Goal: Book appointment/travel/reservation

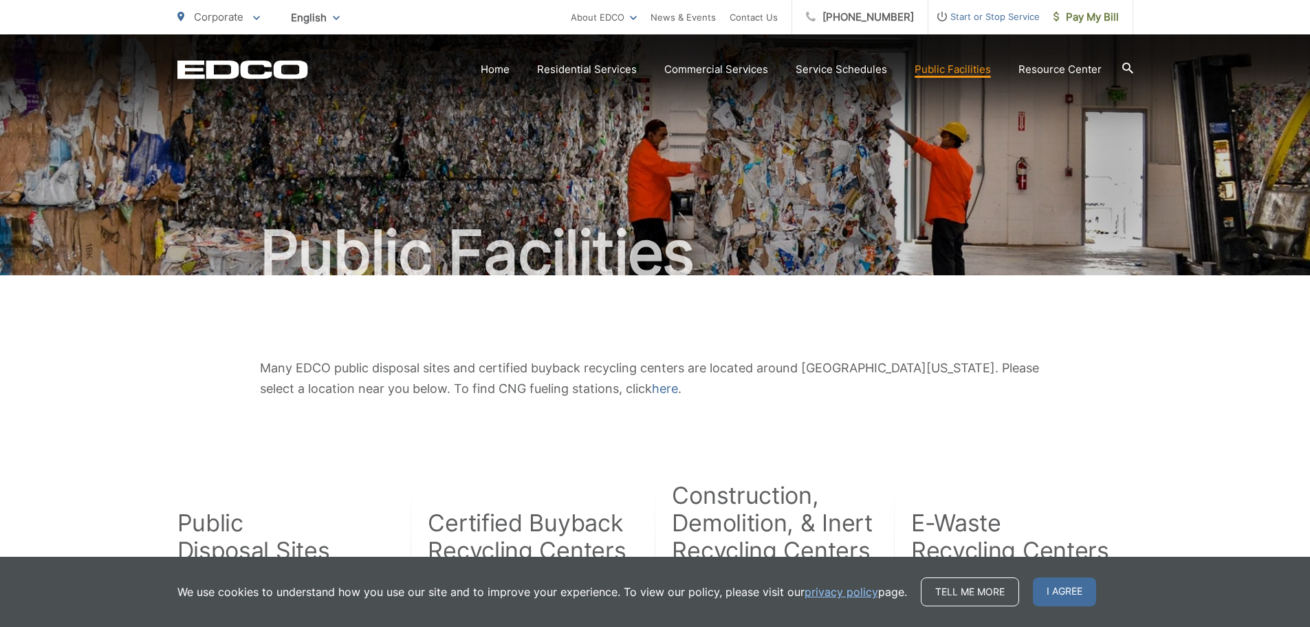
click at [207, 17] on span "Corporate" at bounding box center [219, 16] width 50 height 13
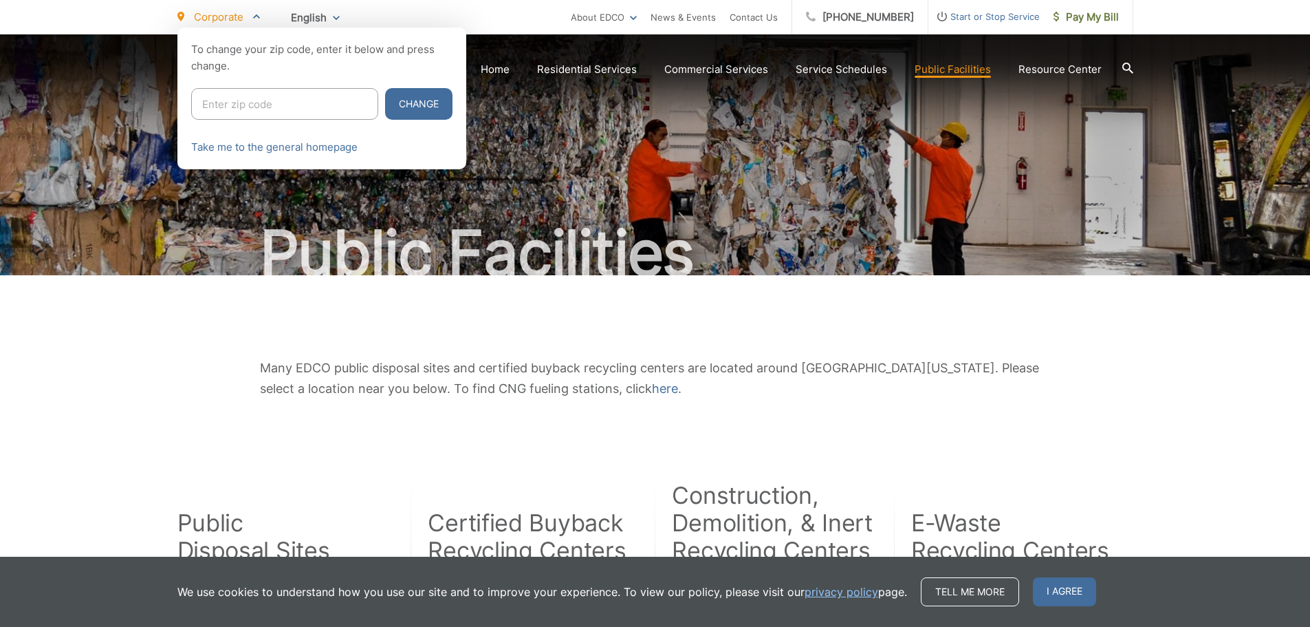
click at [221, 105] on input "Enter zip code" at bounding box center [284, 104] width 187 height 32
type input "91945"
click at [392, 91] on button "Change" at bounding box center [418, 104] width 67 height 32
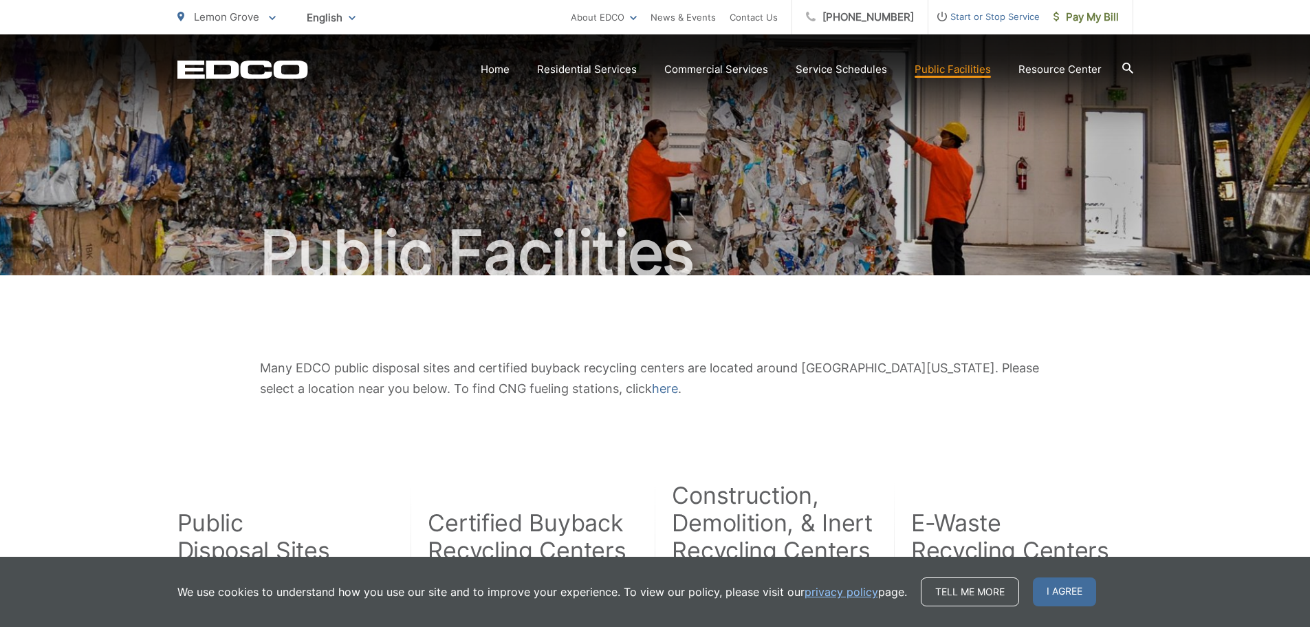
click at [1129, 66] on icon at bounding box center [1127, 68] width 11 height 11
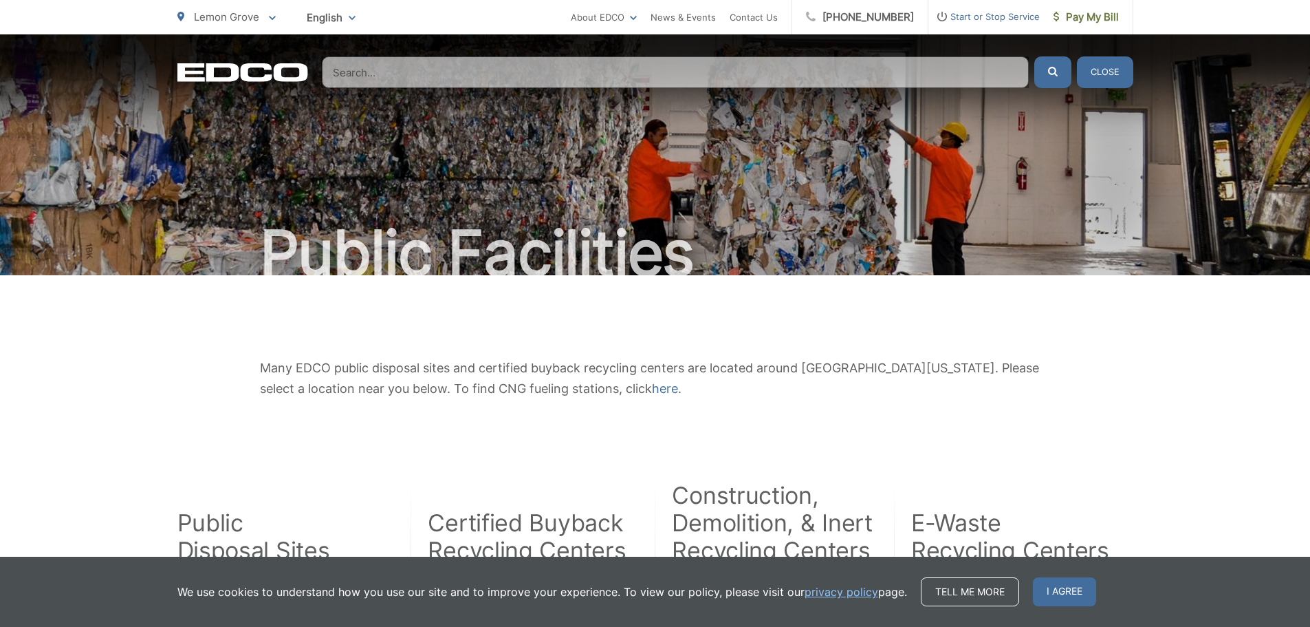
click at [614, 65] on input "Search" at bounding box center [675, 72] width 707 height 32
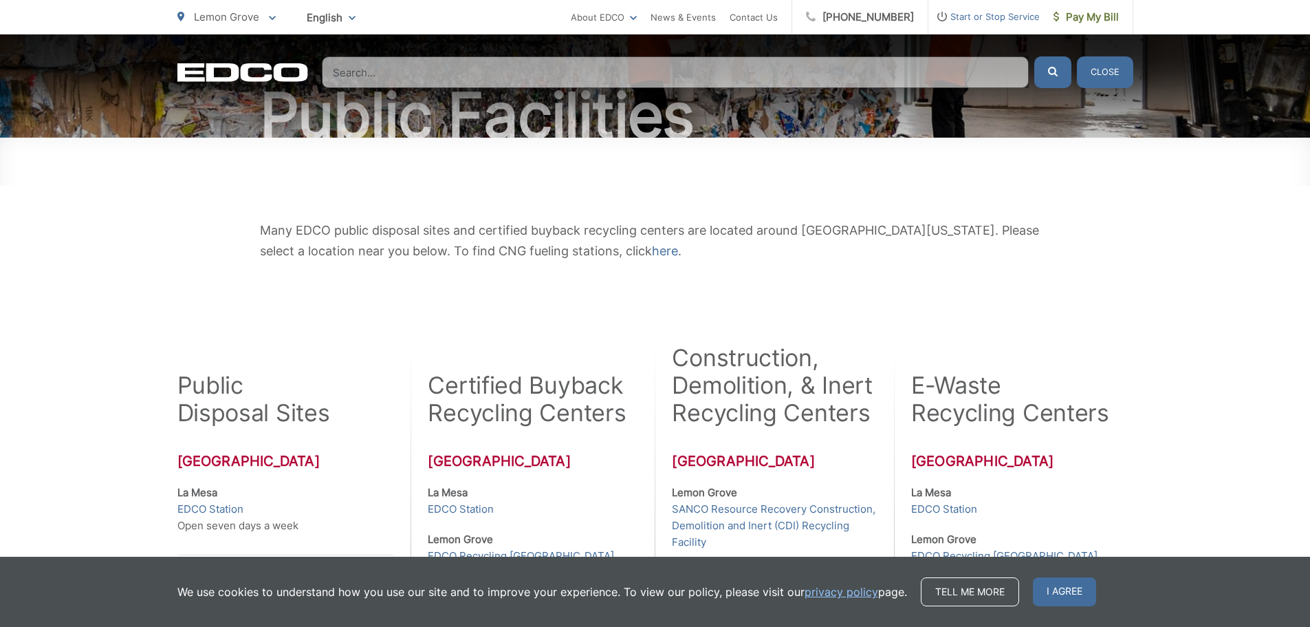
scroll to position [69, 0]
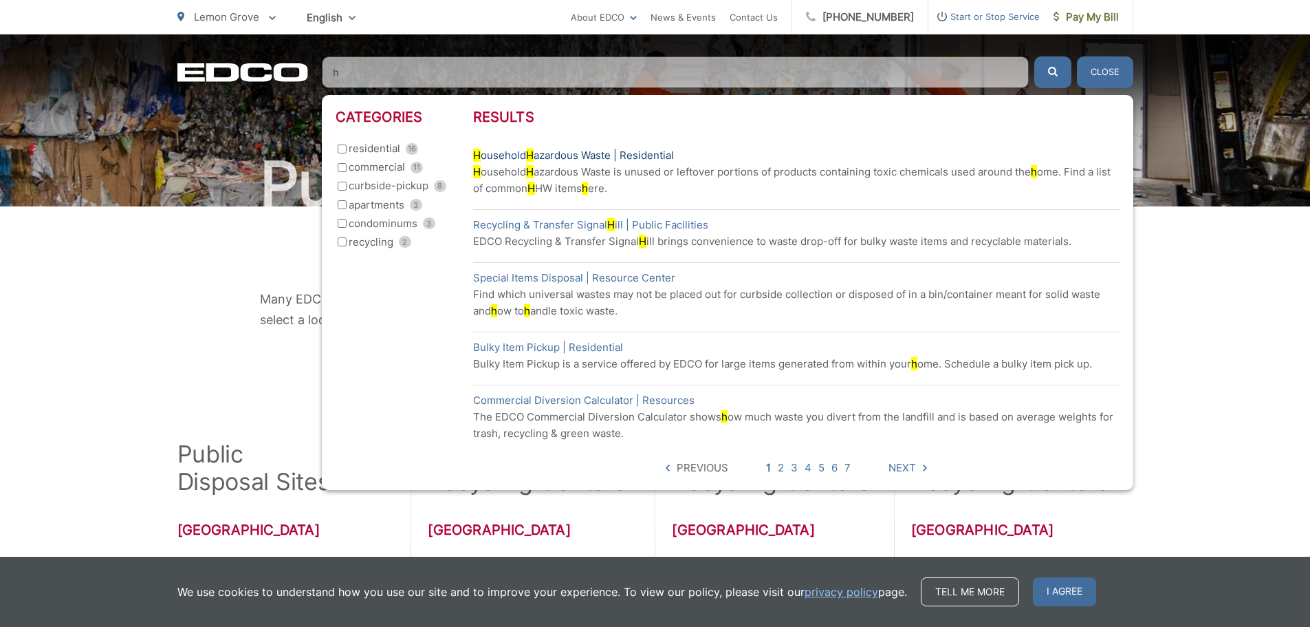
type input "h"
click at [560, 151] on link "H ousehold H azardous Waste | Residential" at bounding box center [573, 155] width 201 height 17
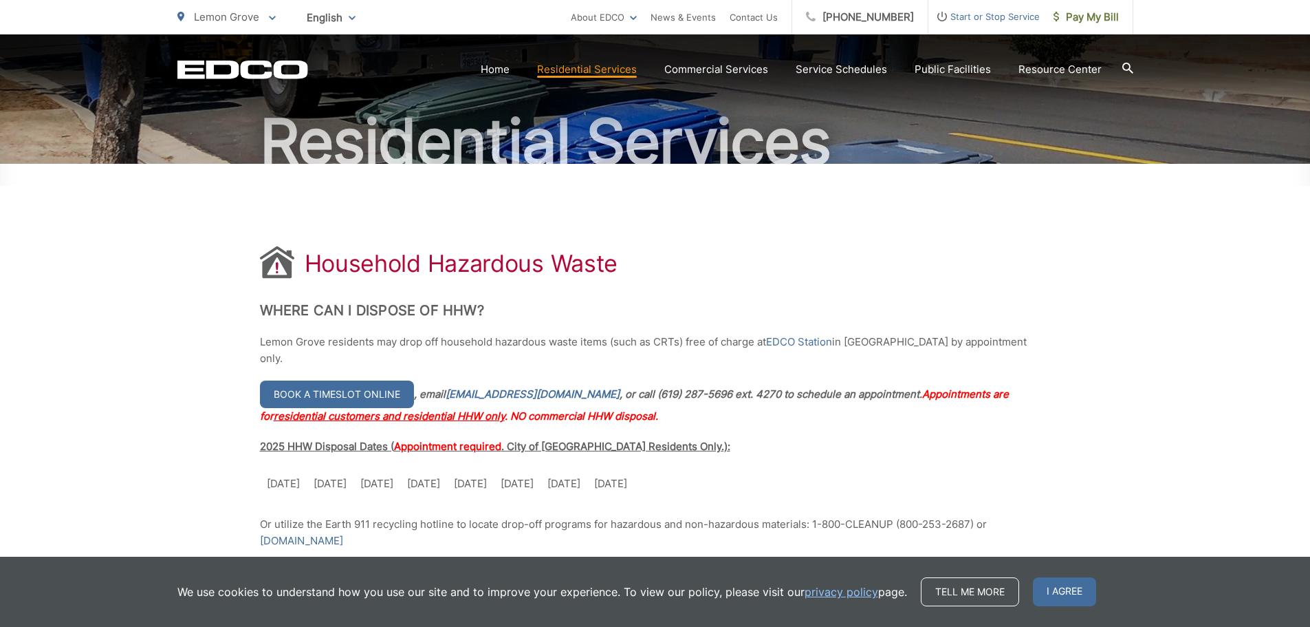
scroll to position [138, 0]
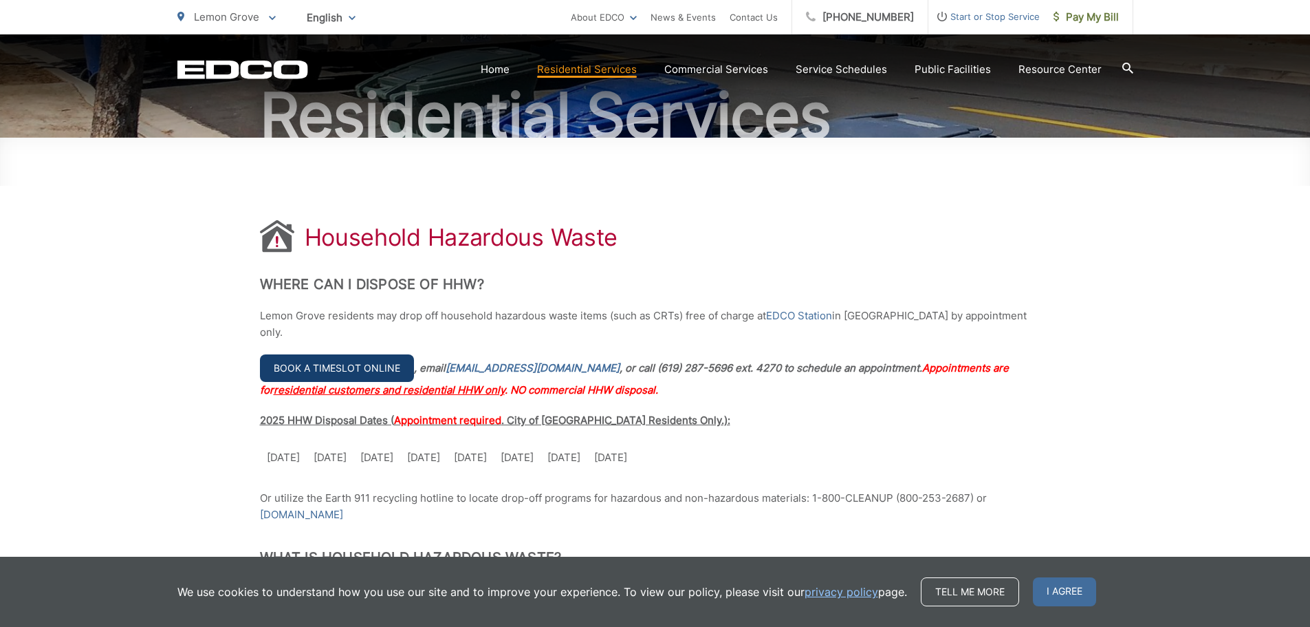
click at [303, 354] on link "Book a timeslot online" at bounding box center [337, 368] width 154 height 28
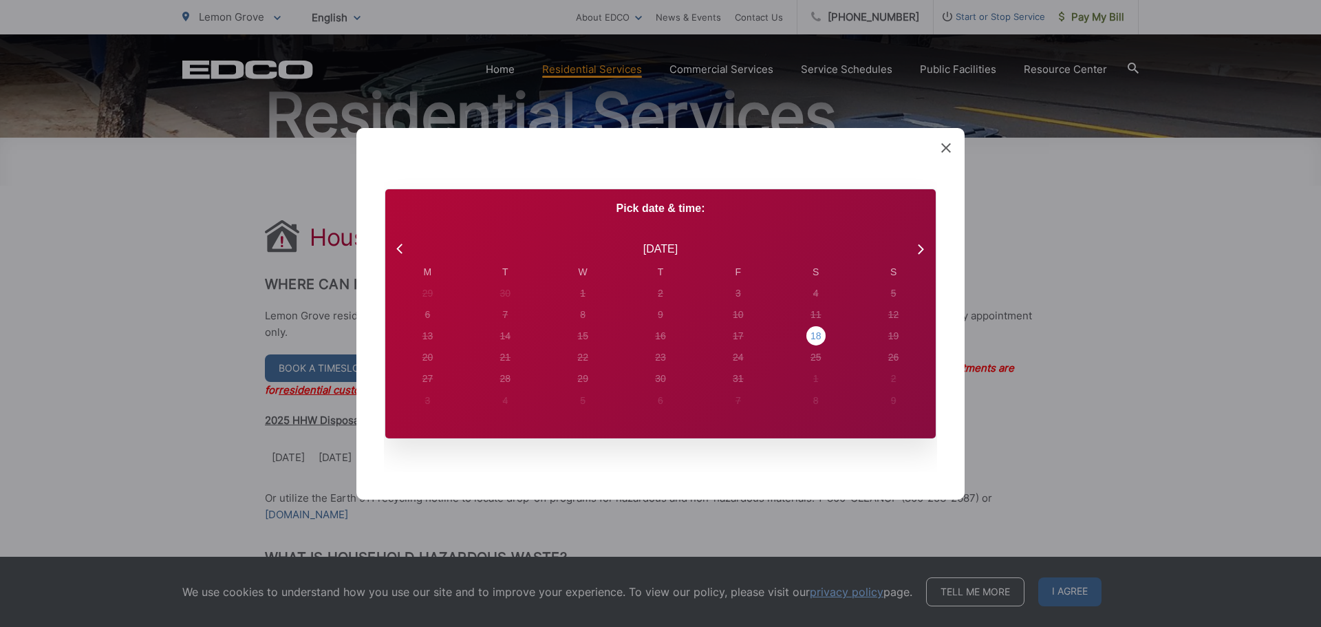
click at [814, 334] on div "18" at bounding box center [815, 336] width 11 height 14
radio input "true"
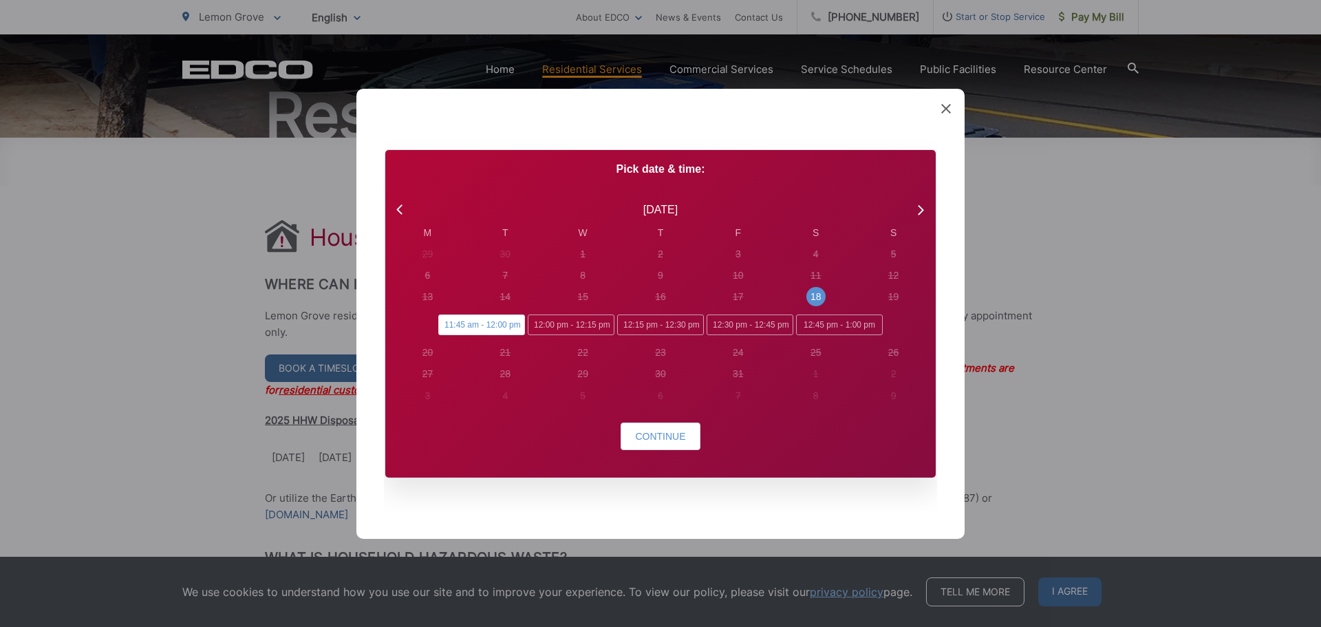
click at [944, 116] on span at bounding box center [946, 109] width 10 height 14
